Goal: Task Accomplishment & Management: Complete application form

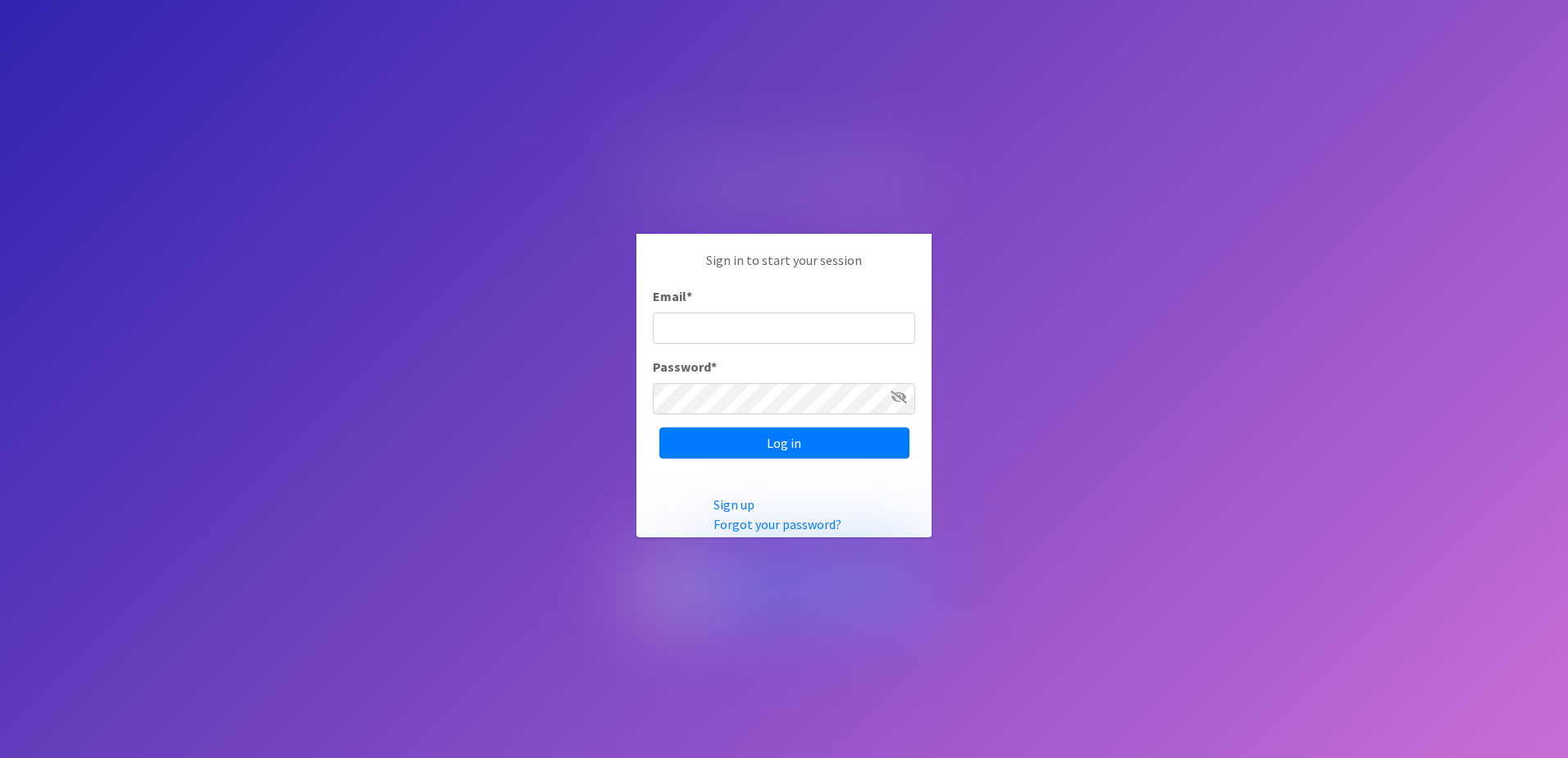
click at [714, 331] on input "Email *" at bounding box center [784, 327] width 262 height 31
type input "[EMAIL_ADDRESS][DOMAIN_NAME]"
click at [789, 445] on input "Log in" at bounding box center [784, 443] width 250 height 31
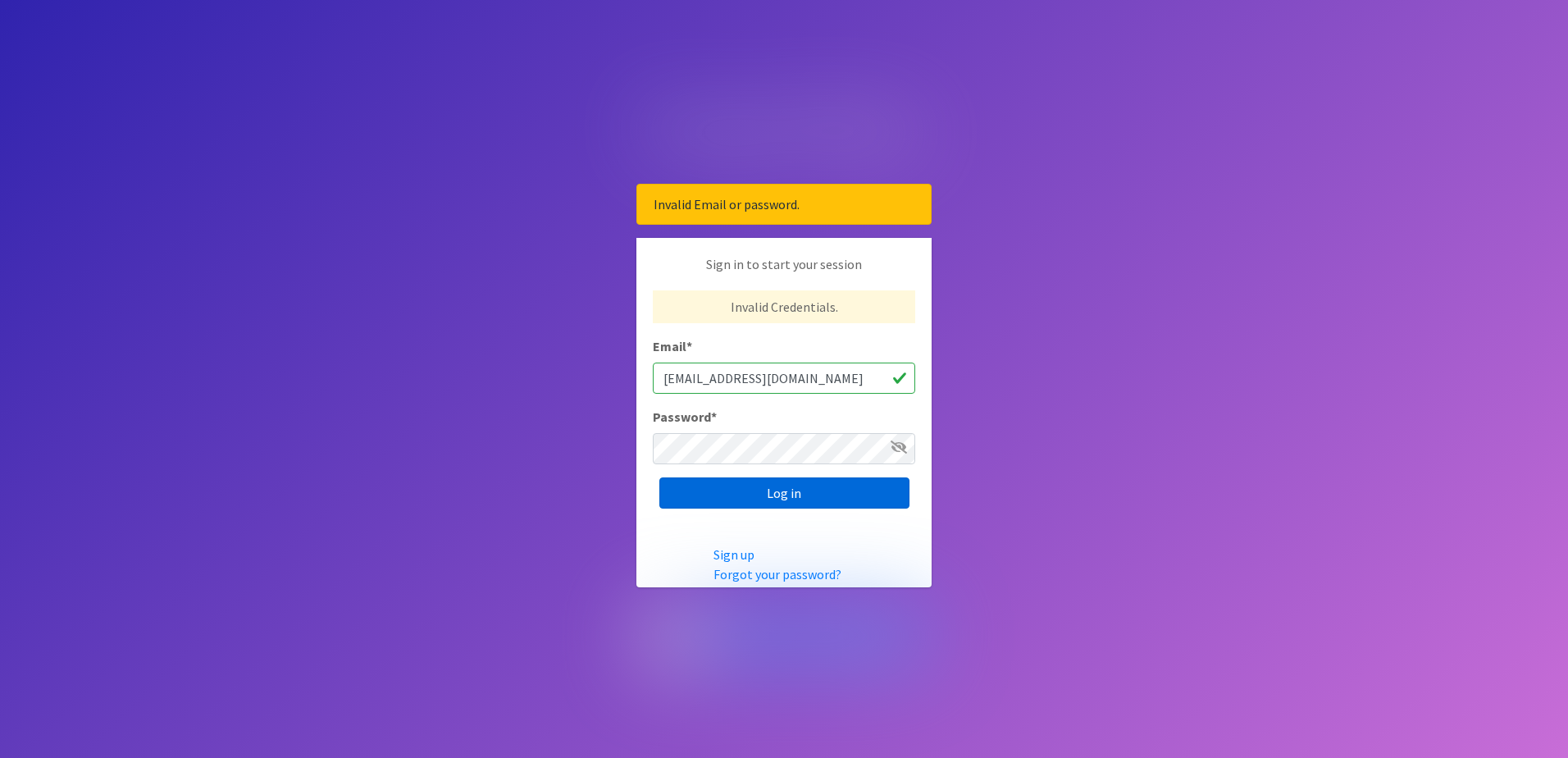
click at [772, 490] on input "Log in" at bounding box center [784, 492] width 250 height 31
click at [859, 498] on input "Log in" at bounding box center [784, 492] width 250 height 31
click at [808, 501] on input "Log in" at bounding box center [784, 492] width 250 height 31
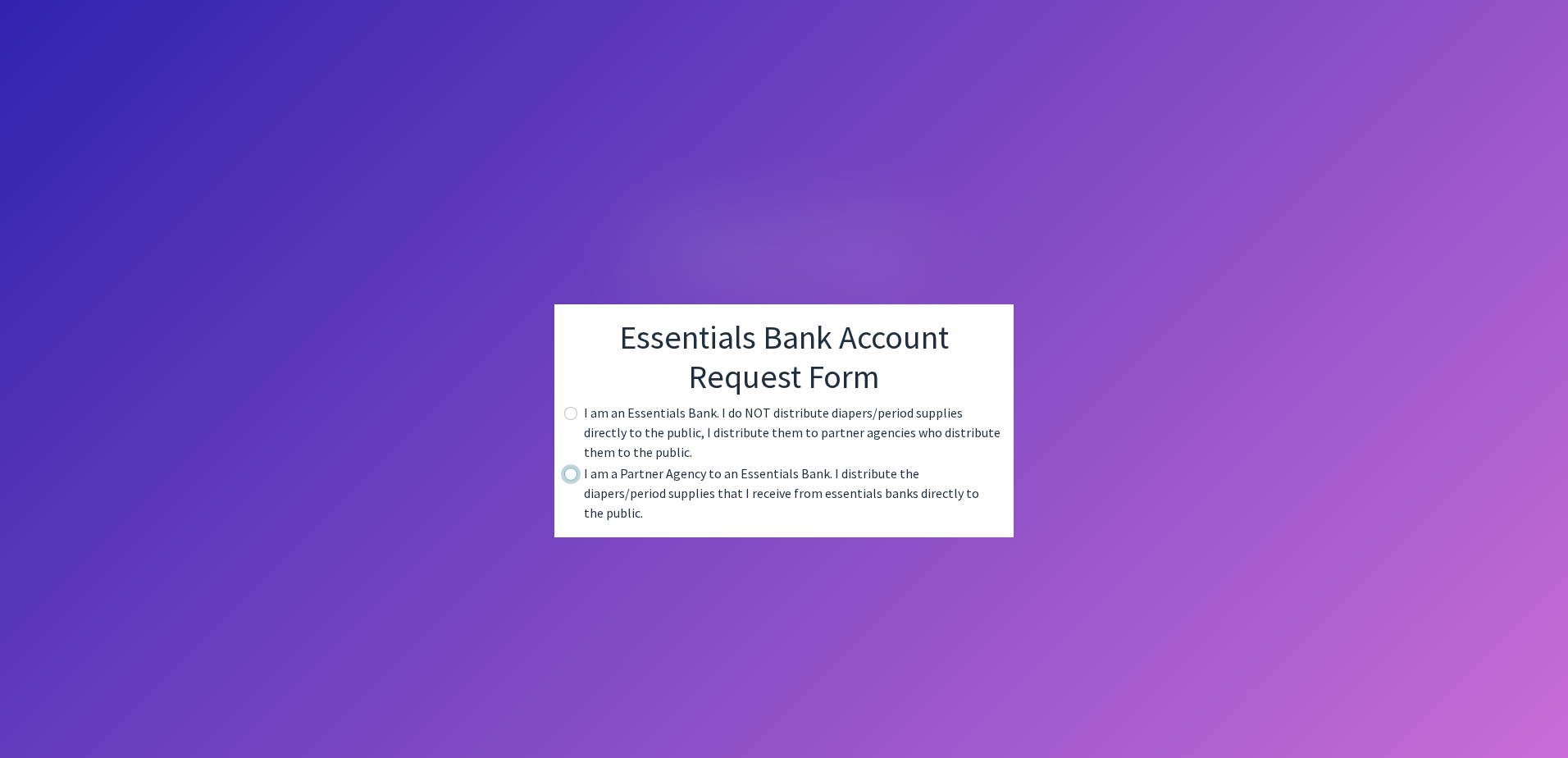
click at [576, 480] on input "radio" at bounding box center [571, 474] width 13 height 13
radio input "true"
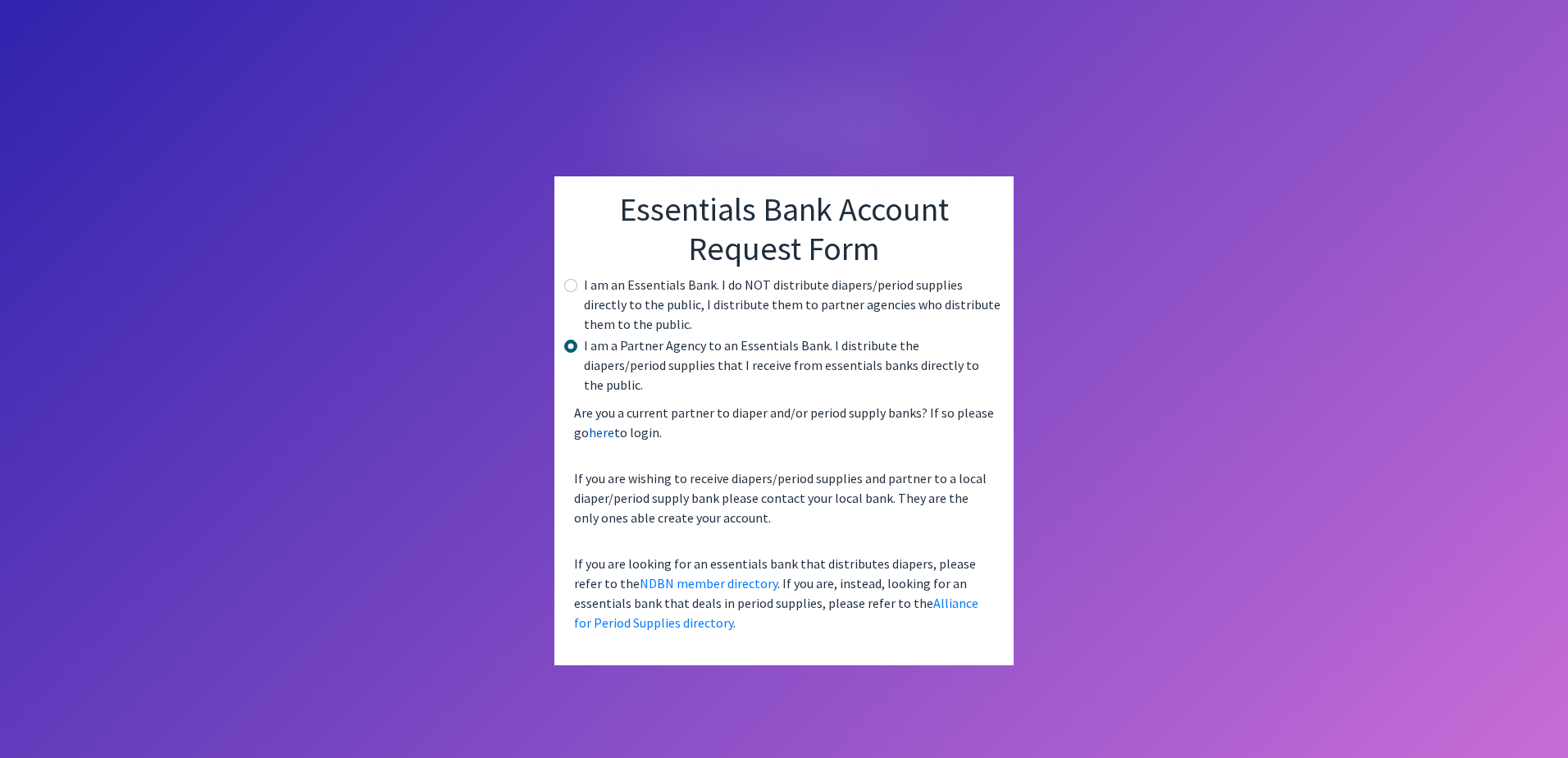
click at [606, 426] on link "here" at bounding box center [601, 432] width 25 height 16
click at [689, 576] on link "NDBN member directory" at bounding box center [708, 582] width 138 height 16
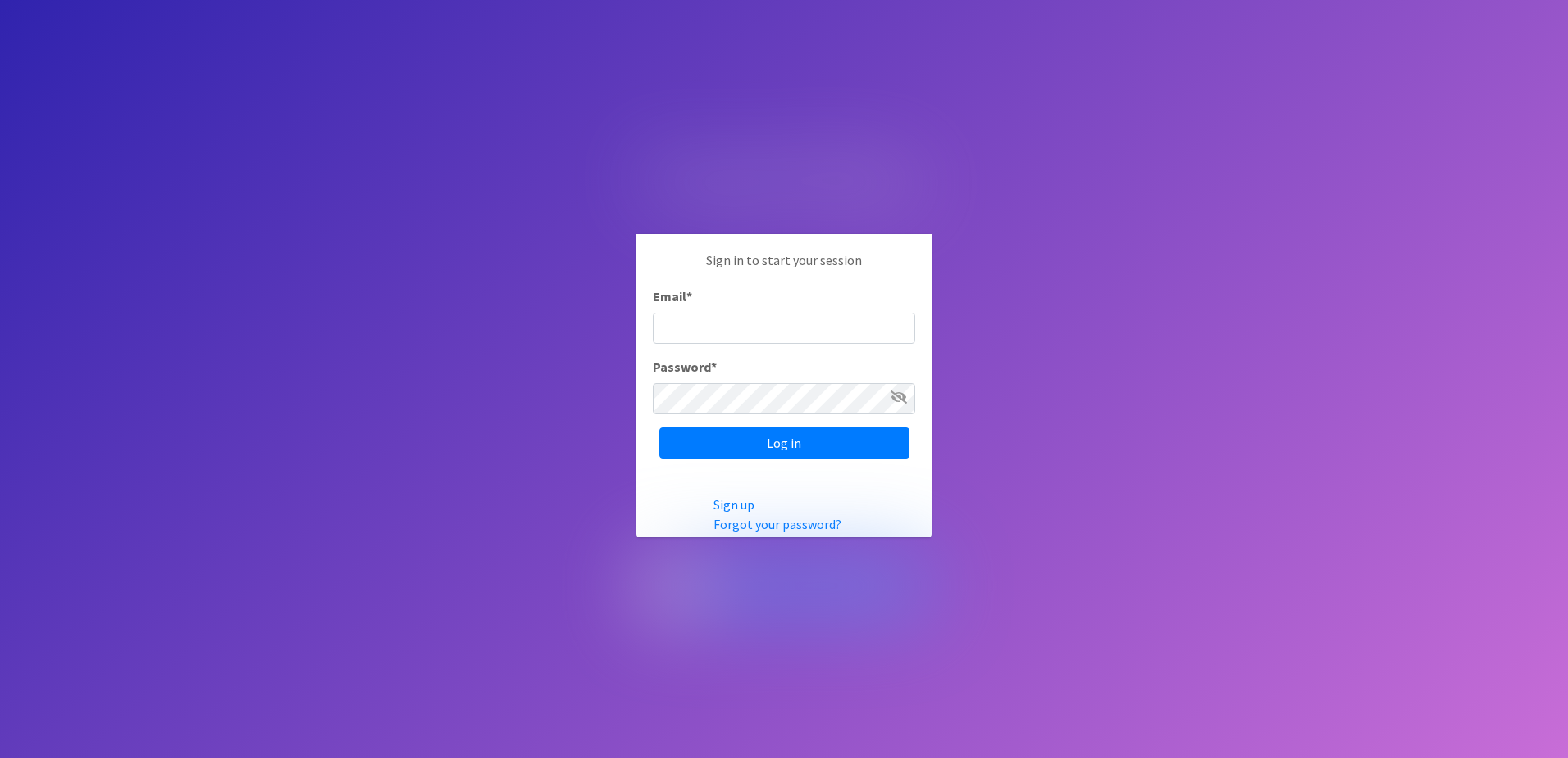
click at [692, 329] on input "Email *" at bounding box center [784, 327] width 262 height 31
type input "dreich@horrycountyschools.net"
click at [795, 444] on input "Log in" at bounding box center [784, 443] width 250 height 31
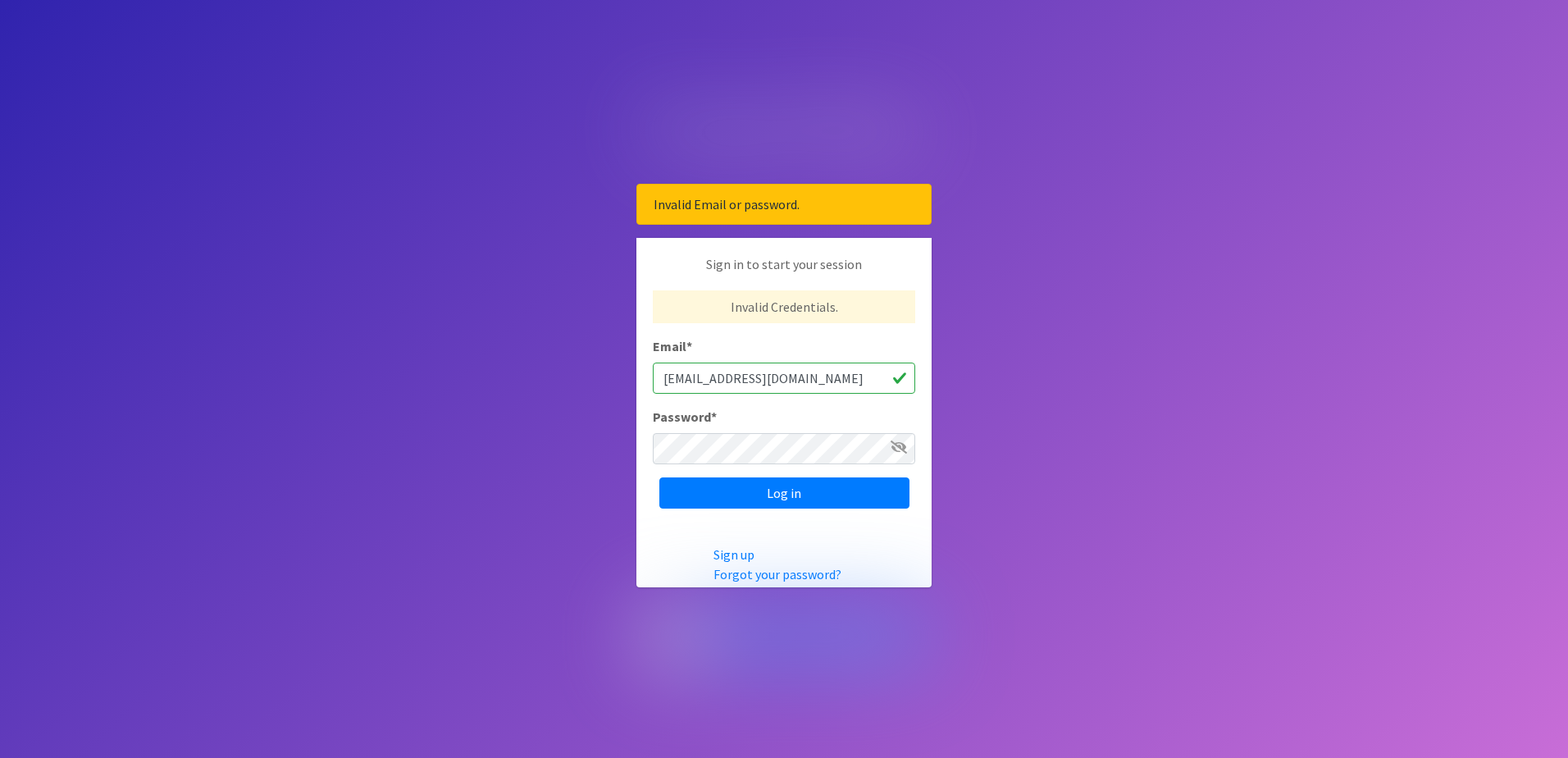
click at [844, 378] on input "[EMAIL_ADDRESS][DOMAIN_NAME]" at bounding box center [784, 378] width 262 height 31
type input "d"
click at [795, 374] on input "Email *" at bounding box center [784, 378] width 262 height 31
type input "dreich@g.horrycountyschools.net"
click at [755, 501] on input "Log in" at bounding box center [784, 492] width 250 height 31
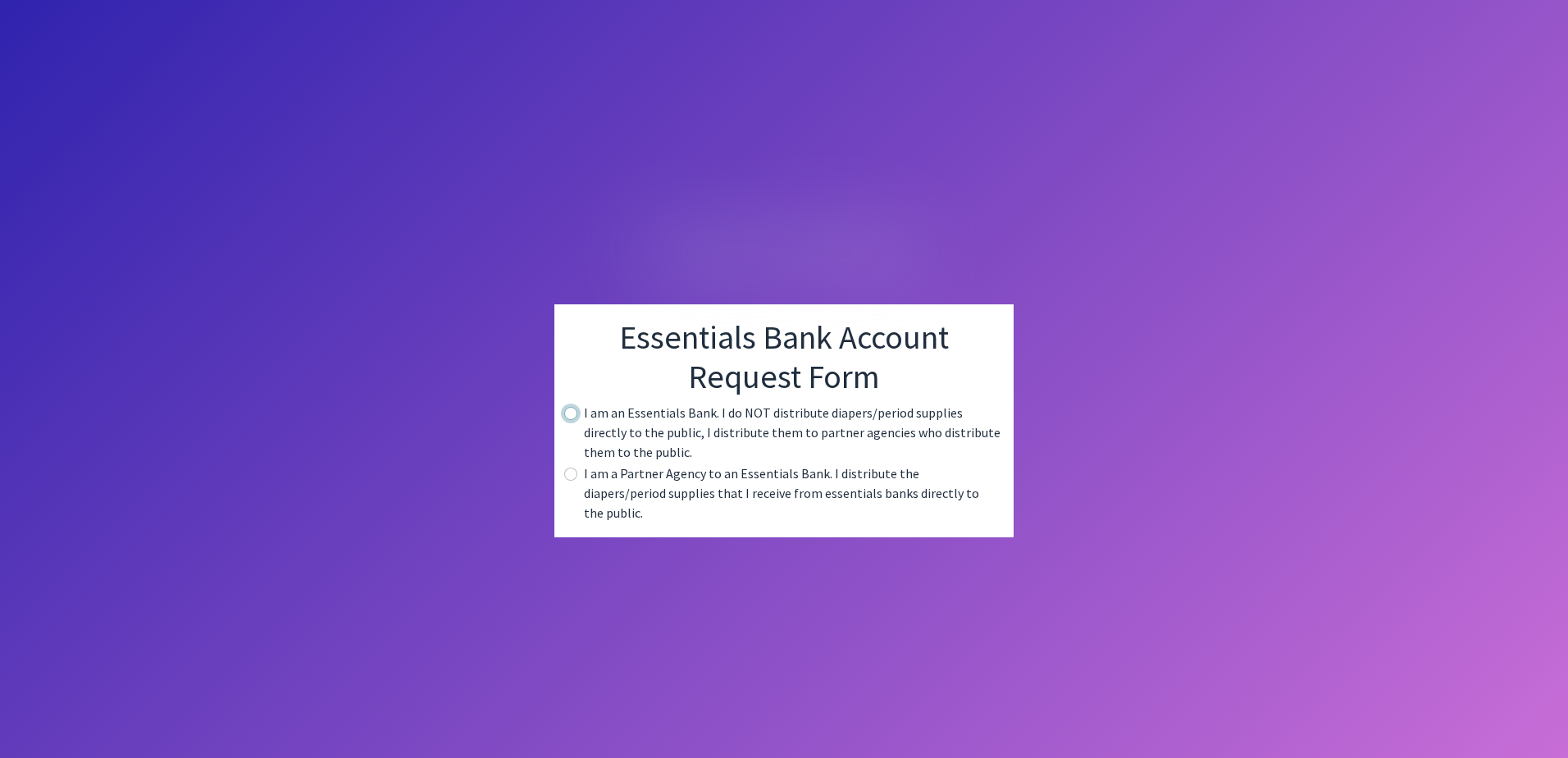
click at [569, 417] on input "radio" at bounding box center [571, 413] width 13 height 13
radio input "true"
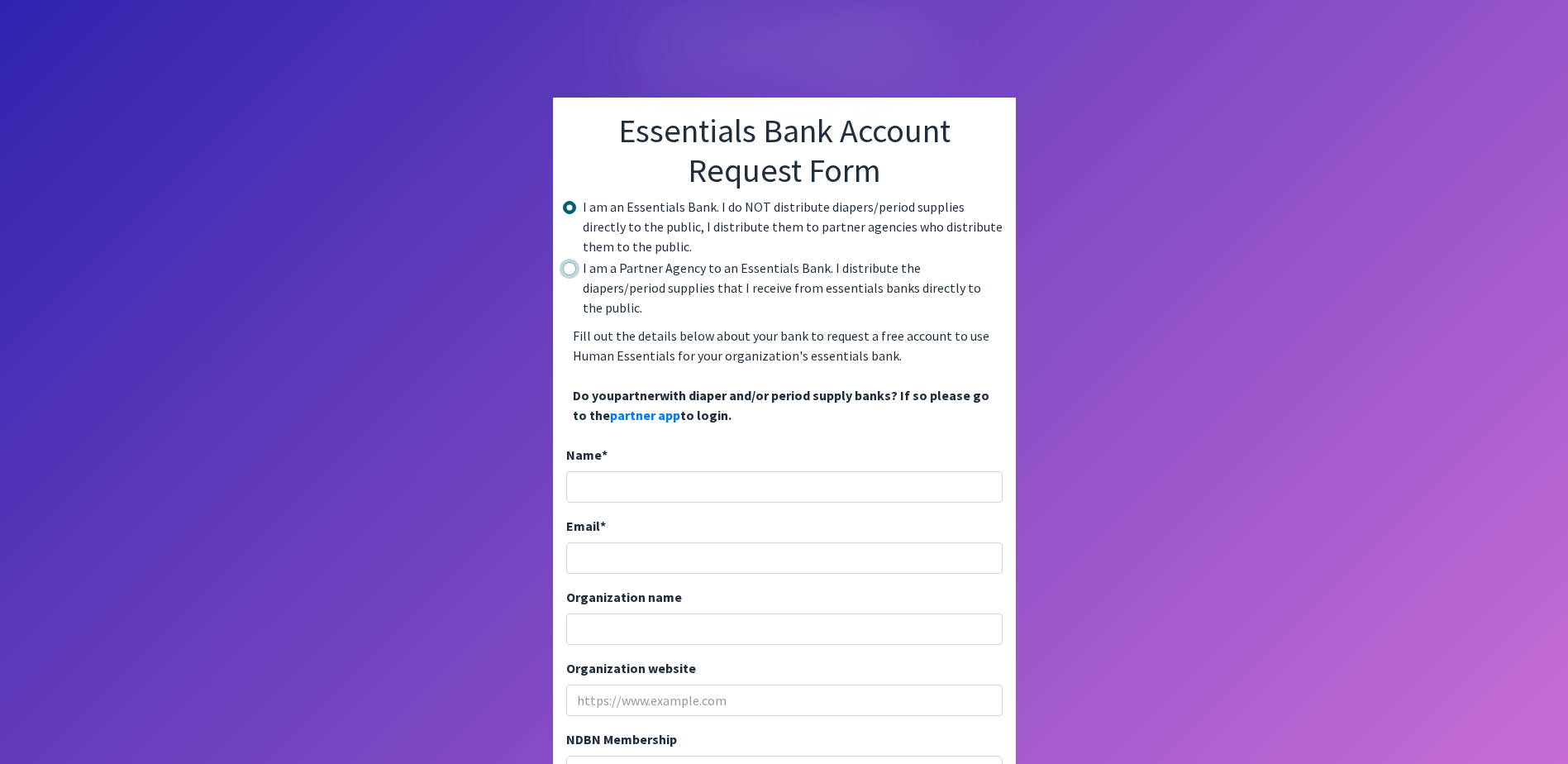
click at [574, 269] on input "radio" at bounding box center [570, 269] width 14 height 14
radio input "true"
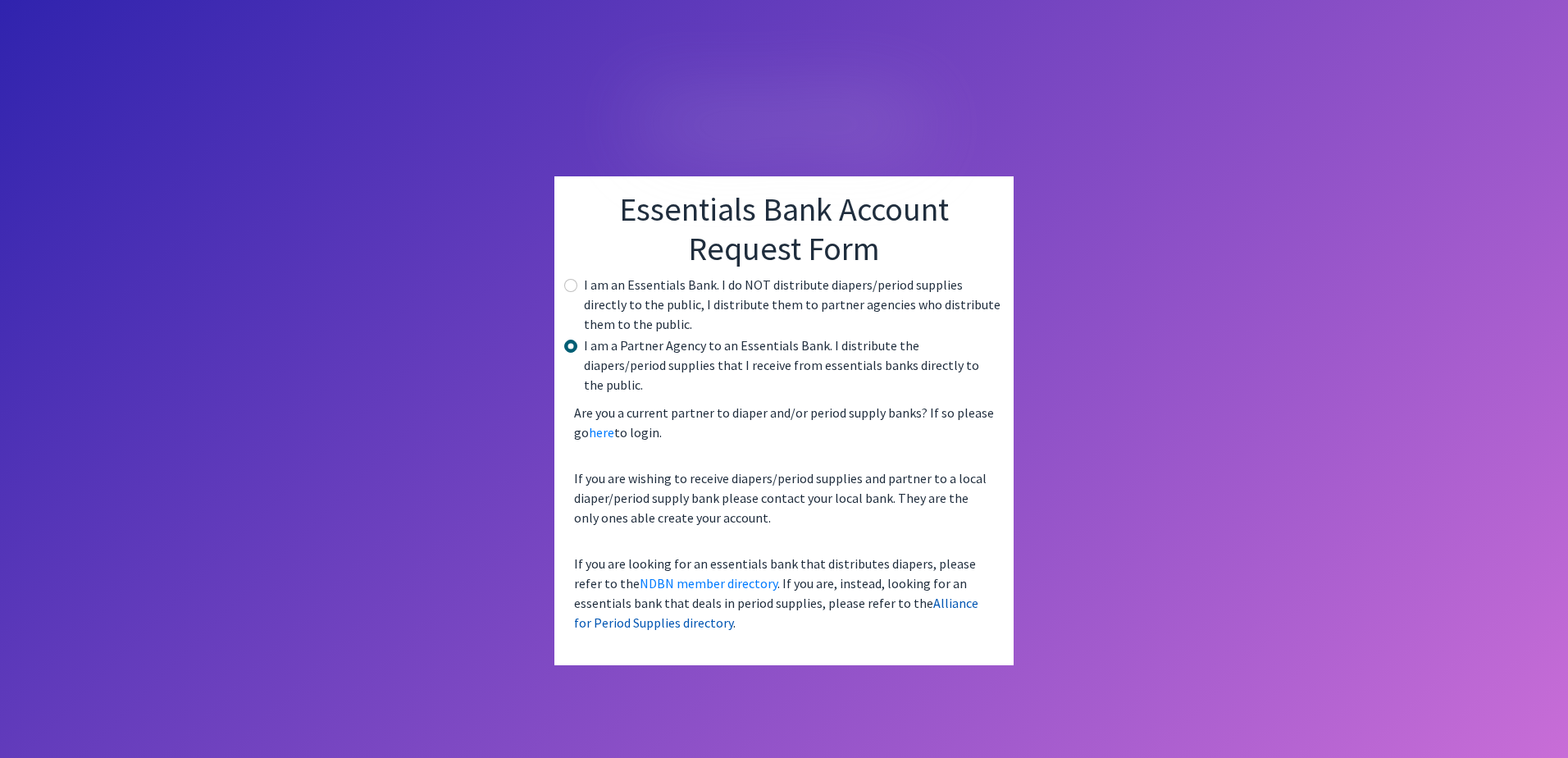
click at [927, 595] on link "Alliance for Period Supplies directory" at bounding box center [776, 612] width 405 height 36
